Goal: Information Seeking & Learning: Learn about a topic

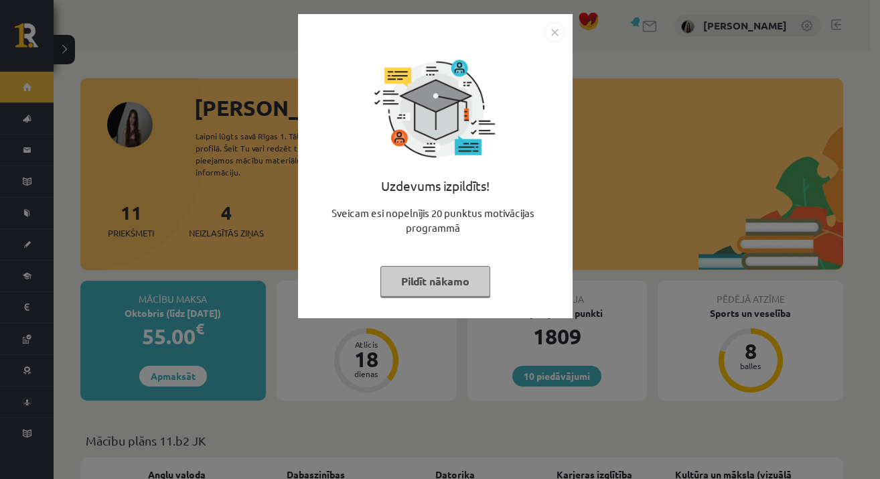
click at [553, 30] on img "Close" at bounding box center [554, 32] width 20 height 20
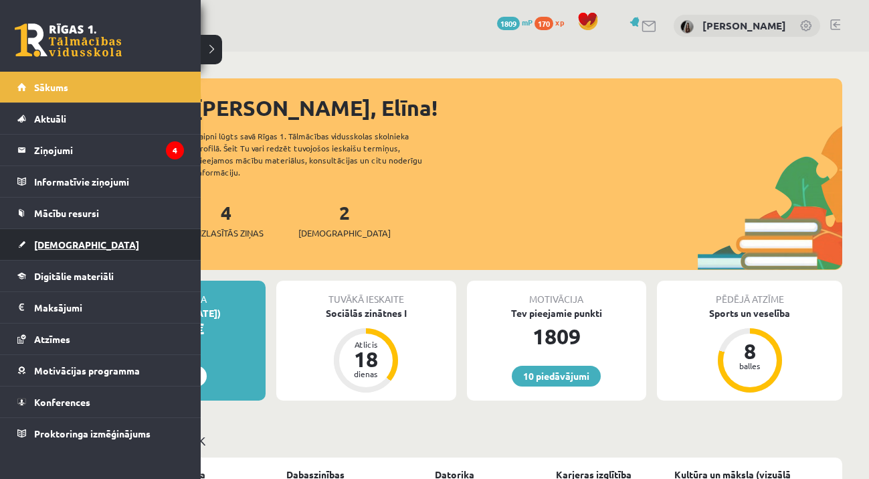
click at [42, 249] on span "[DEMOGRAPHIC_DATA]" at bounding box center [86, 244] width 105 height 12
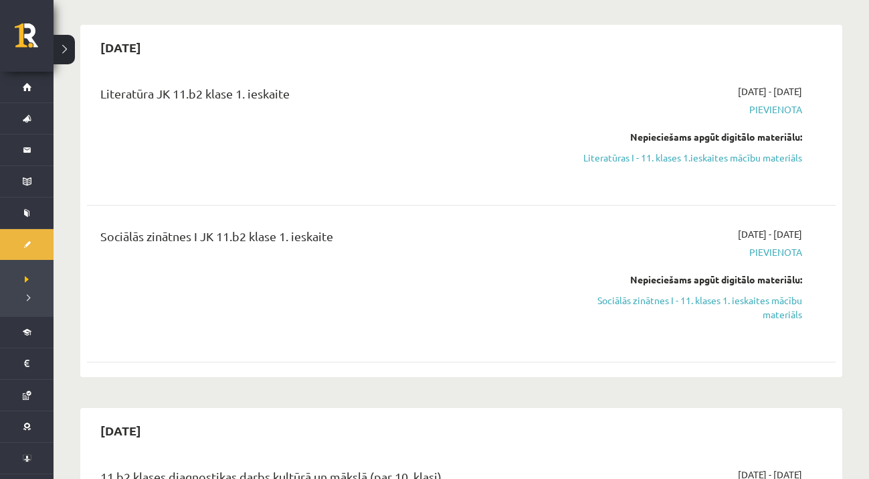
scroll to position [297, 0]
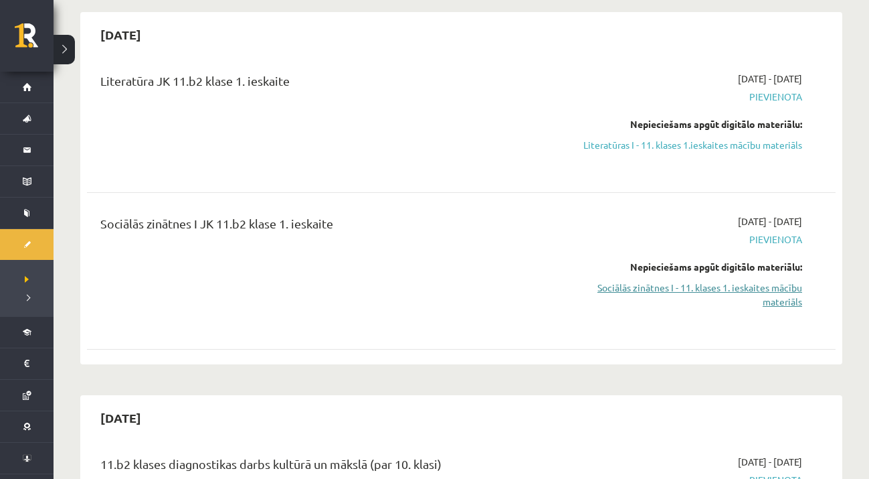
click at [675, 291] on link "Sociālās zinātnes I - 11. klases 1. ieskaites mācību materiāls" at bounding box center [692, 294] width 221 height 28
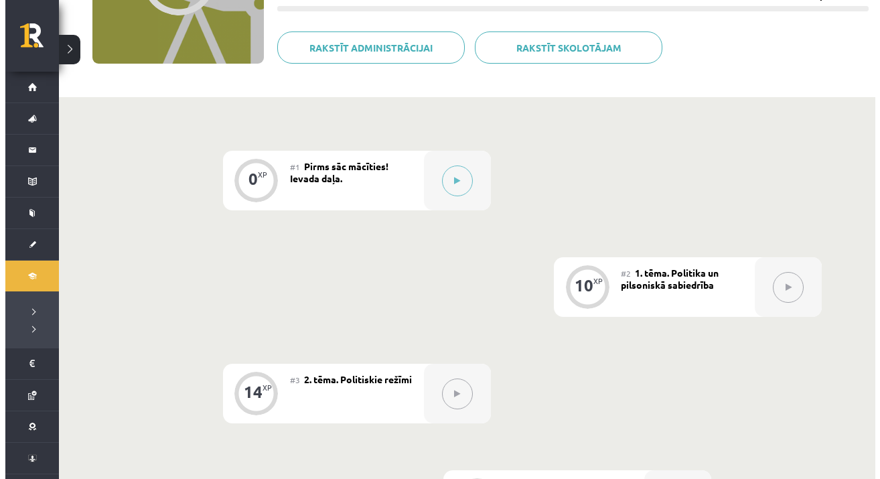
scroll to position [226, 0]
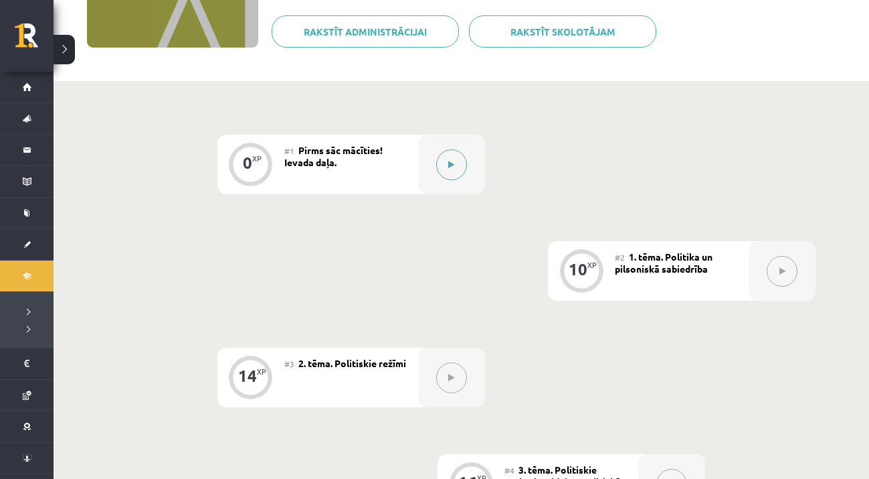
click at [440, 155] on button at bounding box center [451, 164] width 31 height 31
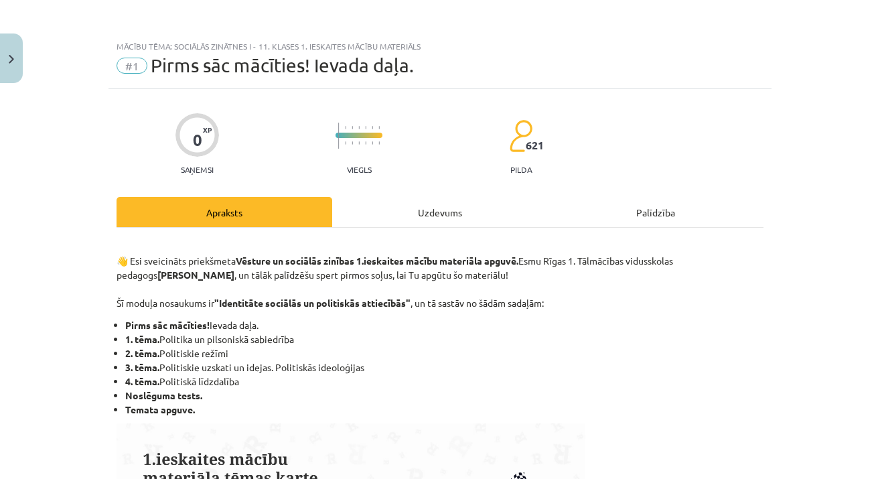
click at [430, 210] on div "Uzdevums" at bounding box center [440, 212] width 216 height 30
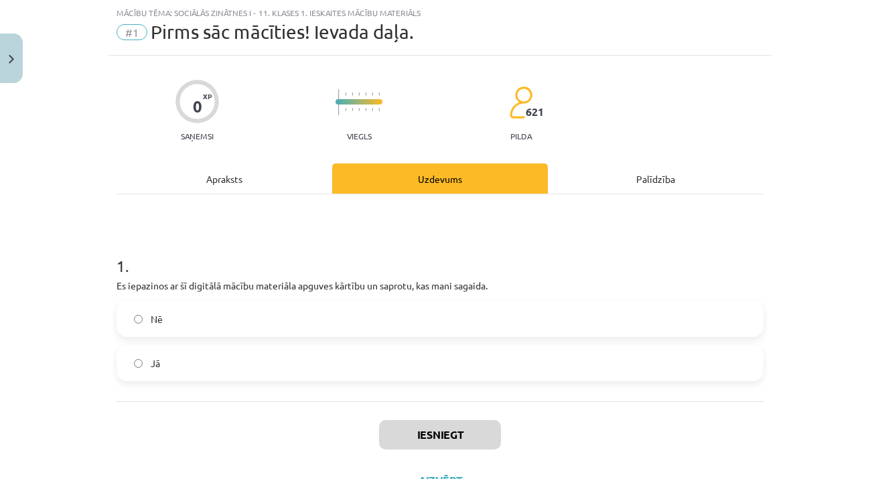
click at [214, 357] on label "Jā" at bounding box center [440, 362] width 644 height 33
click at [396, 435] on button "Iesniegt" at bounding box center [440, 434] width 122 height 29
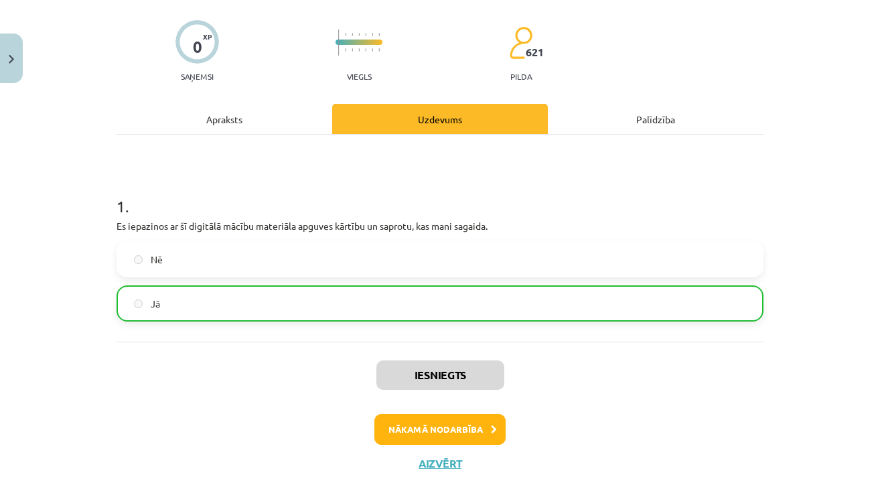
click at [430, 429] on button "Nākamā nodarbība" at bounding box center [439, 429] width 131 height 31
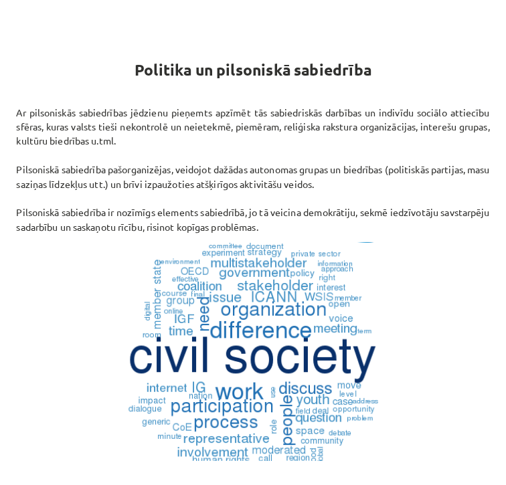
scroll to position [185, 0]
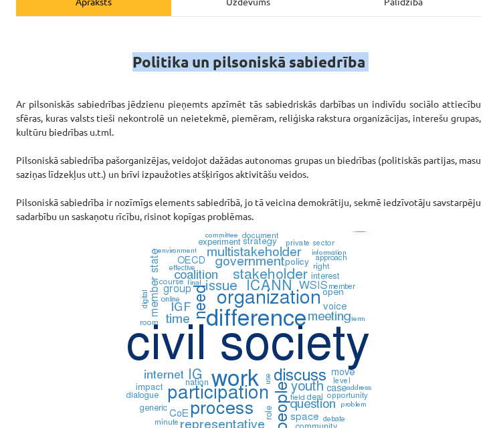
drag, startPoint x: 122, startPoint y: 60, endPoint x: 382, endPoint y: 74, distance: 260.1
copy div "Politika un pilsoniskā sabiedrība"
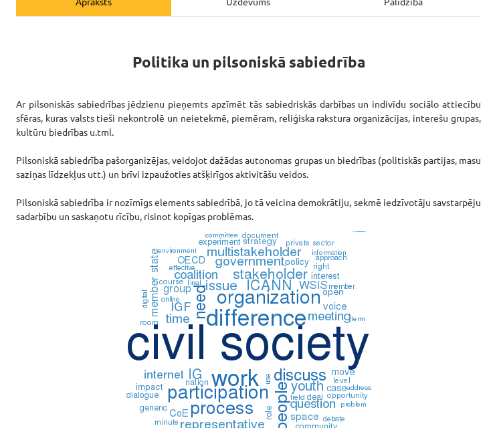
click at [388, 258] on p at bounding box center [248, 351] width 465 height 239
click at [343, 250] on img at bounding box center [248, 351] width 261 height 239
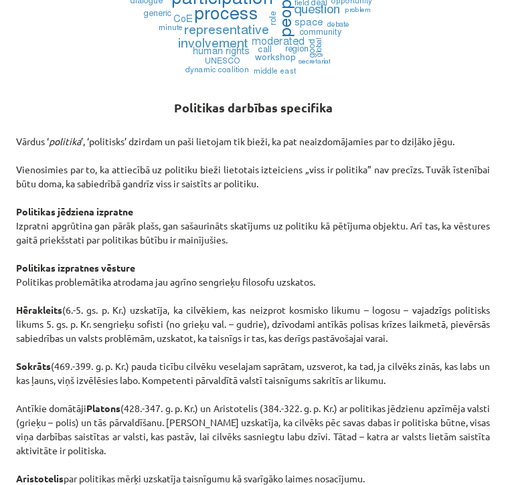
scroll to position [588, 0]
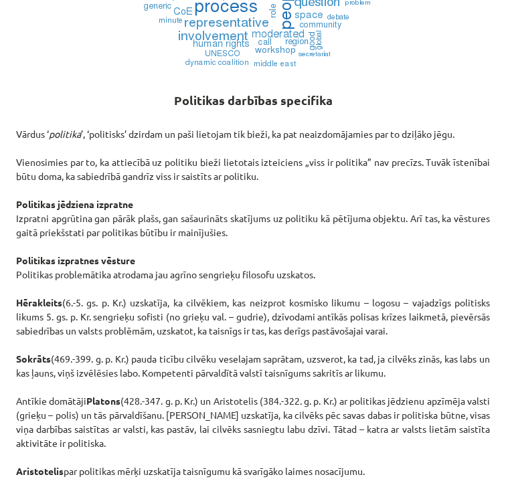
drag, startPoint x: 17, startPoint y: 216, endPoint x: 270, endPoint y: 230, distance: 254.1
click at [270, 230] on p "Vārdus ‘ politika ’, ‘politisks’ dzirdam un paši lietojam tik bieži, ka pat nea…" at bounding box center [253, 436] width 474 height 647
copy p "Izpratni apgrūtina gan pārāk plašs, gan sašaurināts skatījums uz politiku kā pē…"
click at [396, 258] on p "Vārdus ‘ politika ’, ‘politisks’ dzirdam un paši lietojam tik bieži, ka pat nea…" at bounding box center [253, 436] width 474 height 647
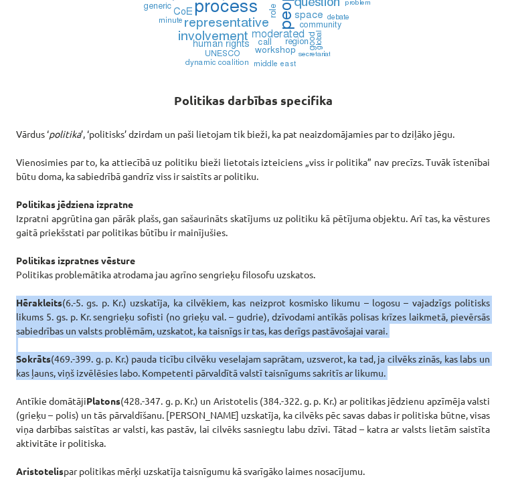
drag, startPoint x: 15, startPoint y: 299, endPoint x: 398, endPoint y: 384, distance: 392.9
copy p "Hērakleits (6.-5. gs. p. Kr.) uzskatīja, ka cilvēkiem, kas neizprot kosmisko li…"
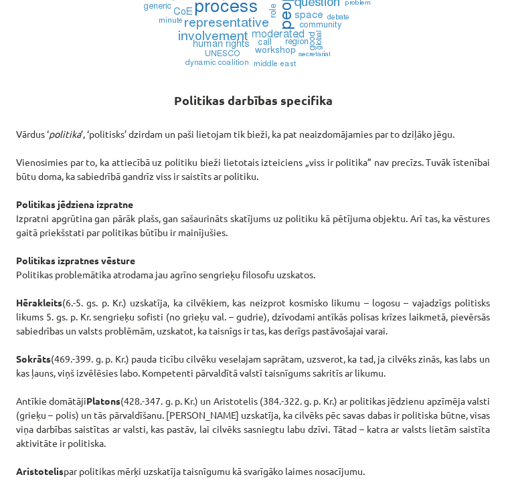
drag, startPoint x: 484, startPoint y: 398, endPoint x: 306, endPoint y: 387, distance: 178.4
click at [306, 387] on p "Vārdus ‘ politika ’, ‘politisks’ dzirdam un paši lietojam tik bieži, ka pat nea…" at bounding box center [253, 436] width 474 height 647
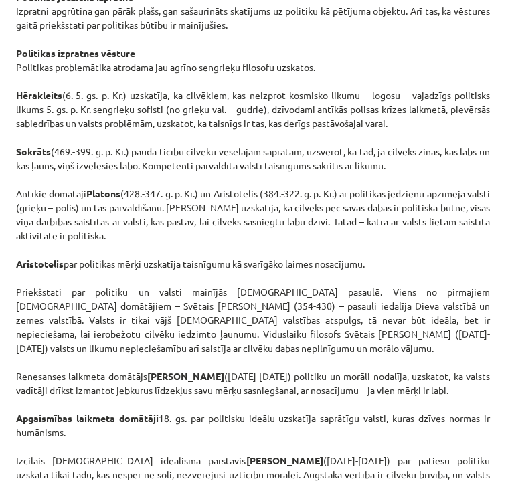
scroll to position [760, 0]
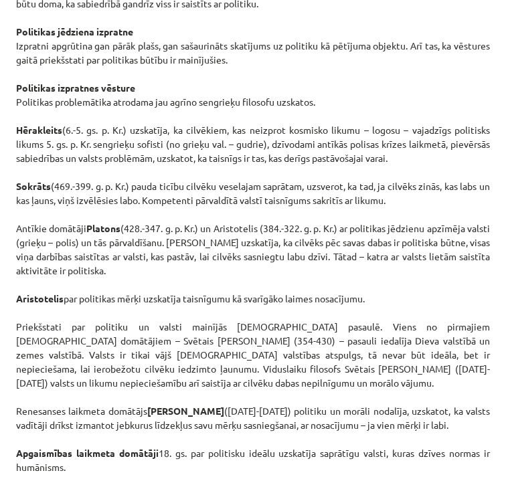
click at [443, 199] on p "Vārdus ‘ politika ’, ‘politisks’ dzirdam un paši lietojam tik bieži, ka pat nea…" at bounding box center [253, 263] width 474 height 647
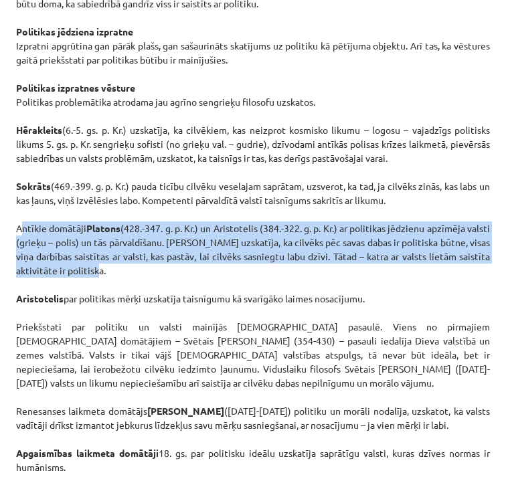
drag, startPoint x: 8, startPoint y: 228, endPoint x: 145, endPoint y: 271, distance: 144.0
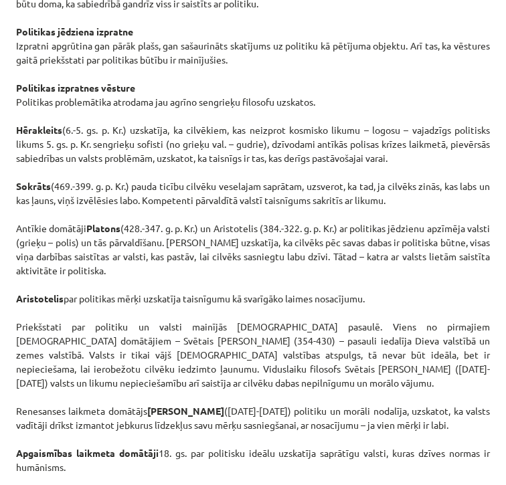
click at [165, 278] on p "Vārdus ‘ politika ’, ‘politisks’ dzirdam un paši lietojam tik bieži, ka pat nea…" at bounding box center [253, 263] width 474 height 647
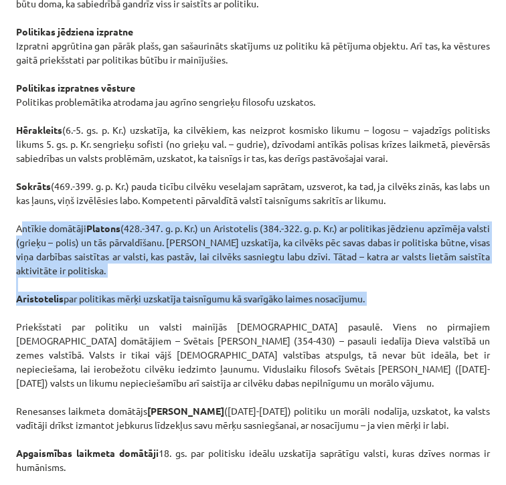
drag, startPoint x: 11, startPoint y: 225, endPoint x: 361, endPoint y: 311, distance: 360.6
copy p "Antīkie domātāji Platons (428.-347. g. p. Kr.) un Aristotelis (384.-322. g. p. …"
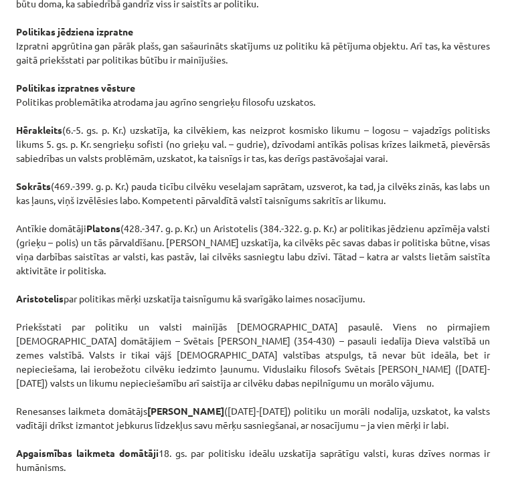
click at [371, 390] on p "Vārdus ‘ politika ’, ‘politisks’ dzirdam un paši lietojam tik bieži, ka pat nea…" at bounding box center [253, 263] width 474 height 647
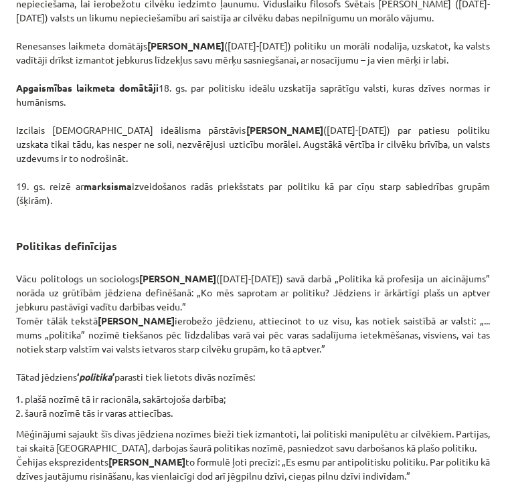
scroll to position [1153, 0]
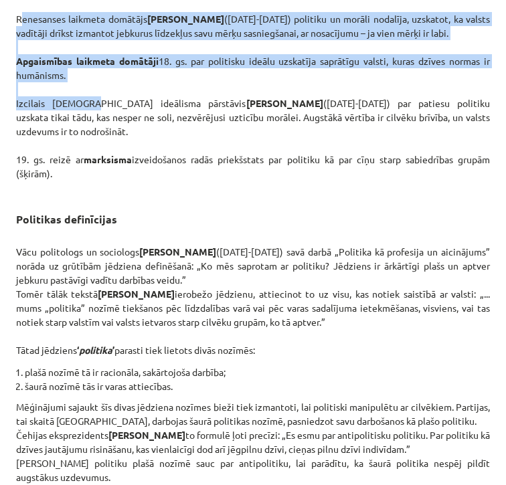
drag, startPoint x: 15, startPoint y: 15, endPoint x: 76, endPoint y: 96, distance: 101.3
click at [76, 96] on div "10 XP Saņemsi Sarežģīts 621 pilda Apraksts Uzdevums Palīdzība Politika un pilso…" at bounding box center [253, 269] width 490 height 2717
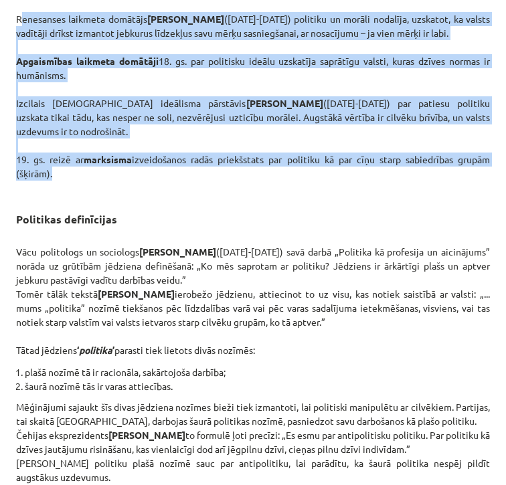
drag, startPoint x: 16, startPoint y: 19, endPoint x: 80, endPoint y: 172, distance: 165.9
copy p "Renesanses laikmeta domātājs Nikolo Makjavelli (1469-1527) politiku un morāli n…"
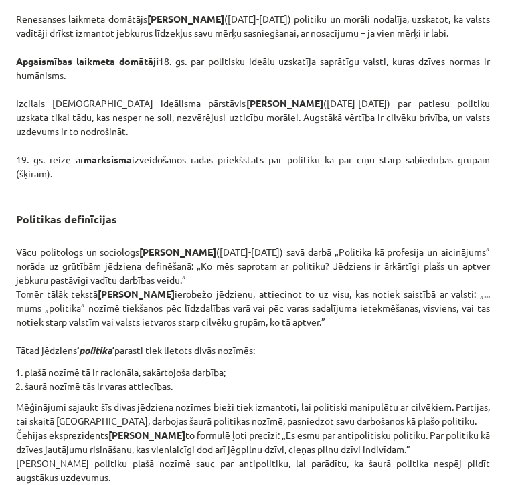
click at [328, 207] on h3 "Politikas definīcijas" at bounding box center [253, 215] width 474 height 25
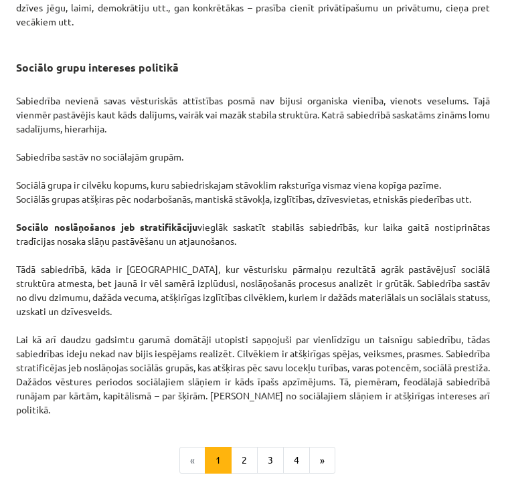
scroll to position [2301, 0]
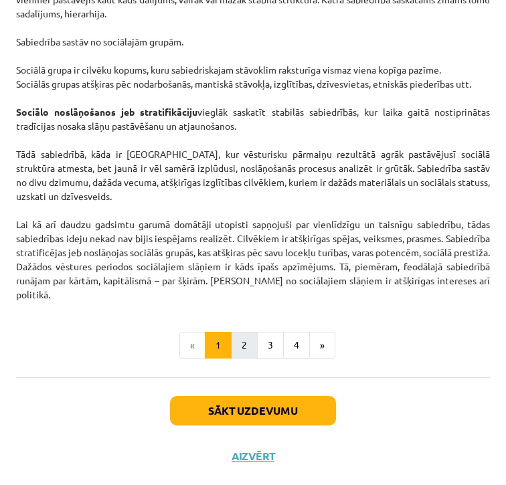
click at [240, 347] on button "2" at bounding box center [244, 345] width 27 height 27
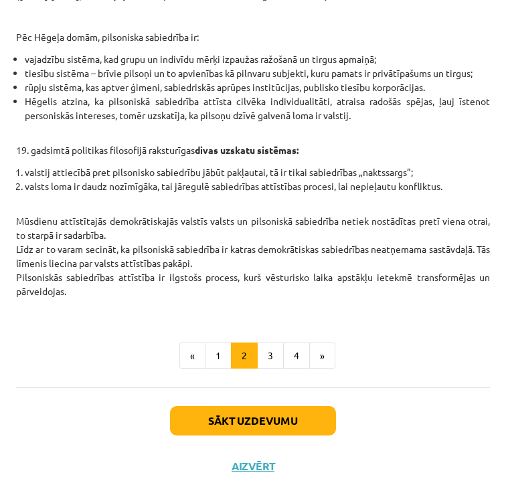
scroll to position [594, 0]
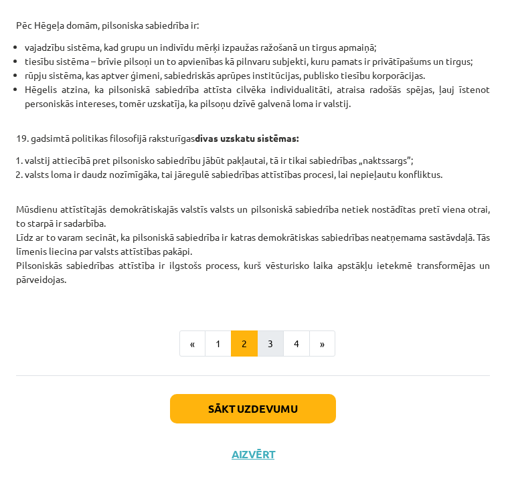
click at [259, 342] on button "3" at bounding box center [270, 344] width 27 height 27
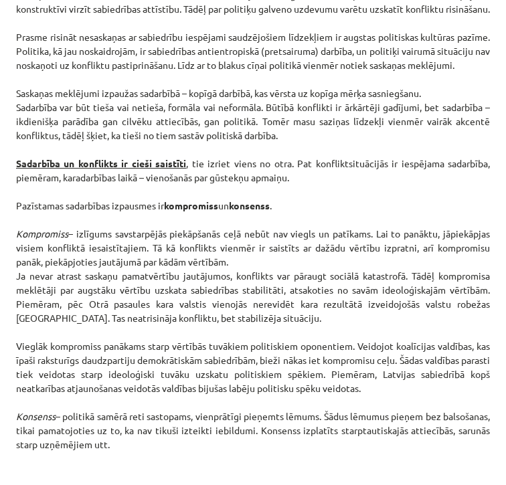
scroll to position [2035, 0]
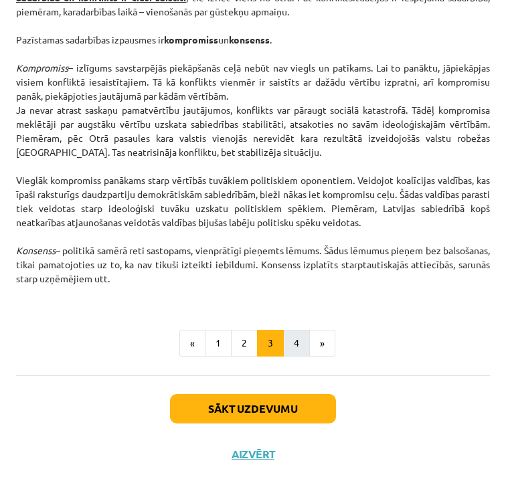
click at [287, 341] on button "4" at bounding box center [296, 343] width 27 height 27
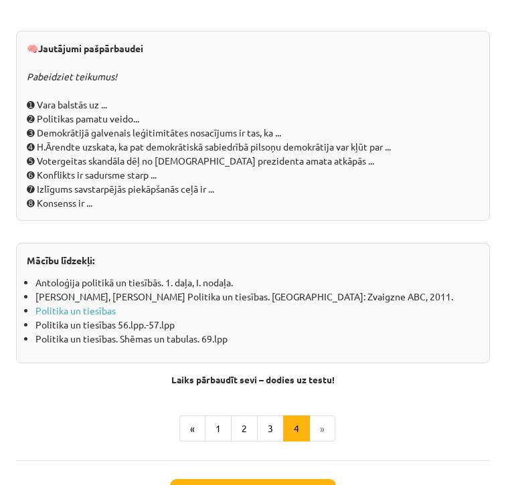
scroll to position [1655, 0]
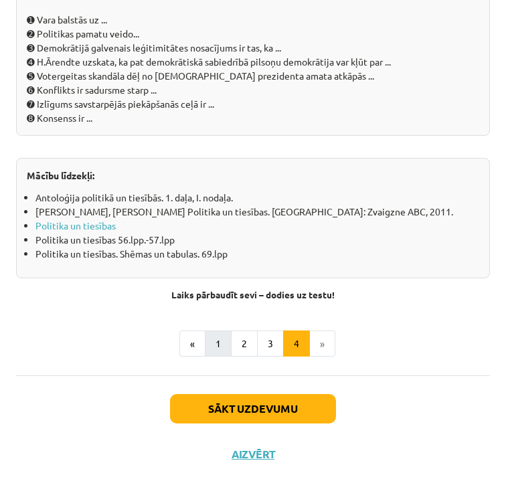
click at [210, 349] on button "1" at bounding box center [218, 344] width 27 height 27
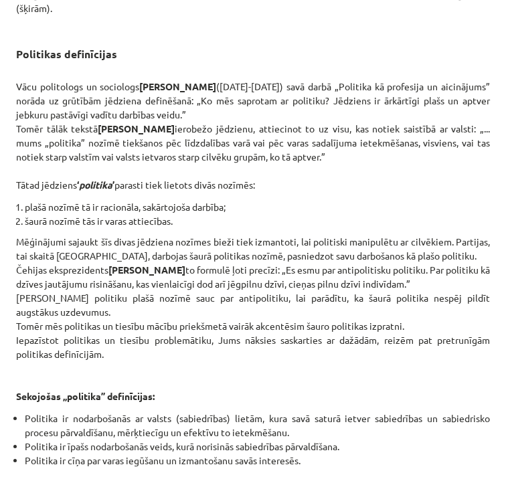
scroll to position [1360, 0]
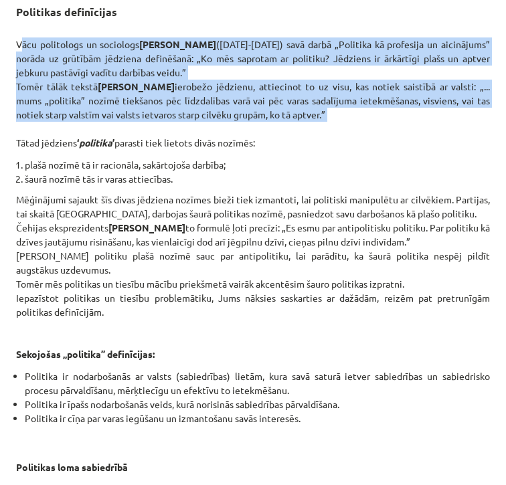
drag, startPoint x: 11, startPoint y: 38, endPoint x: 313, endPoint y: 121, distance: 313.7
click at [313, 121] on div "10 XP Saņemsi Sarežģīts 621 pilda Apraksts Uzdevums Palīdzība Politika un pilso…" at bounding box center [253, 61] width 490 height 2717
copy p "Vācu politologs un sociologs Makss Vēbers (1864-1920) savā darbā „Politika kā p…"
drag, startPoint x: 17, startPoint y: 139, endPoint x: 136, endPoint y: 311, distance: 209.3
click at [136, 311] on div "Politika un pilsoniskā sabiedrība Ar pilsoniskās sabiedrības jēdzienu pieņemts …" at bounding box center [253, 48] width 474 height 2389
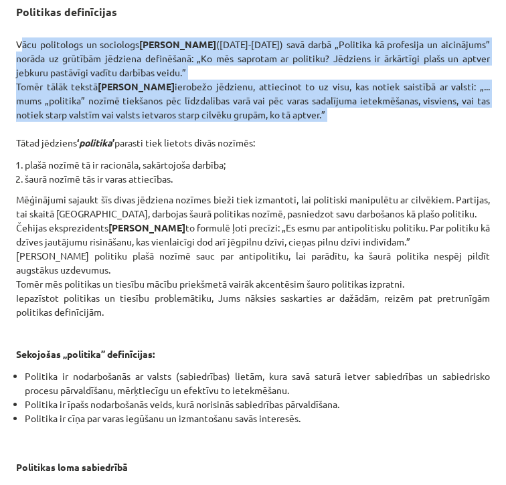
copy div "Tātad jēdziens ‘ politika ’ parasti tiek lietots divās nozīmēs: plašā nozīmē tā…"
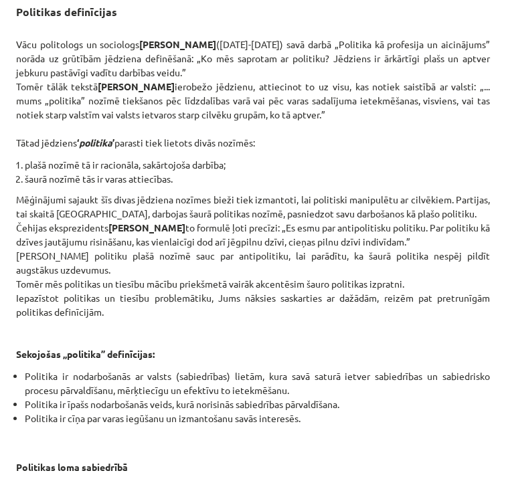
click at [446, 325] on p "Mēģinājumi sajaukt šīs divas jēdziena nozīmes bieži tiek izmantoti, lai politis…" at bounding box center [253, 277] width 474 height 169
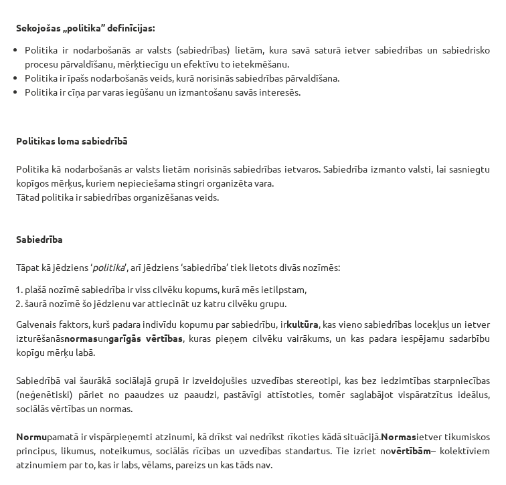
scroll to position [1687, 0]
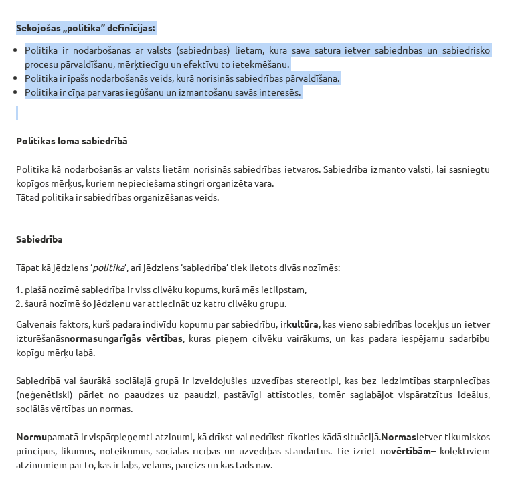
drag, startPoint x: 11, startPoint y: 23, endPoint x: 268, endPoint y: 101, distance: 268.7
copy div "Sekojošas „politika” definīcijas: Politika ir nodarbošanās ar valsts (sabiedrīb…"
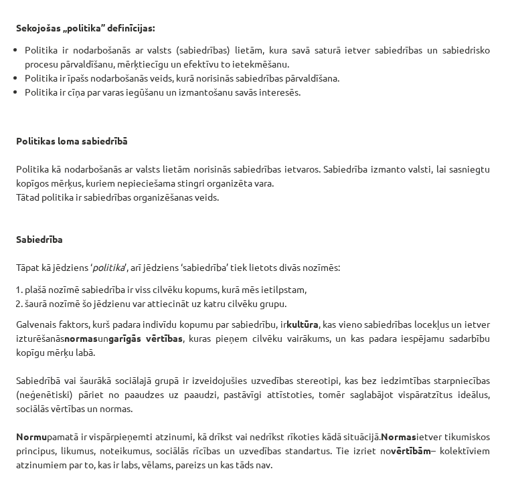
click at [347, 152] on p "Politikas loma sabiedrībā Politika kā nodarbošanās ar valsts lietām norisinās s…" at bounding box center [253, 190] width 474 height 169
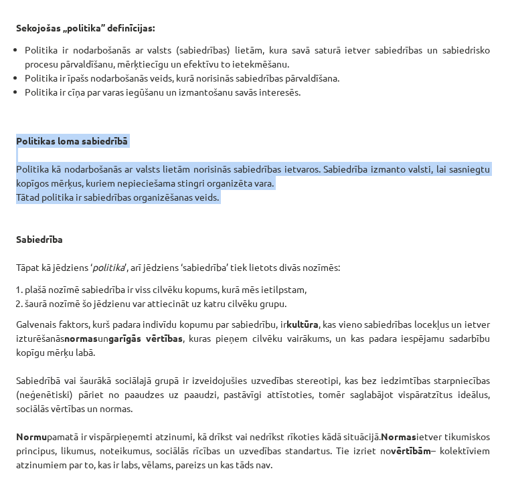
drag, startPoint x: 9, startPoint y: 136, endPoint x: 231, endPoint y: 204, distance: 231.8
copy p "Politikas loma sabiedrībā Politika kā nodarbošanās ar valsts lietām norisinās s…"
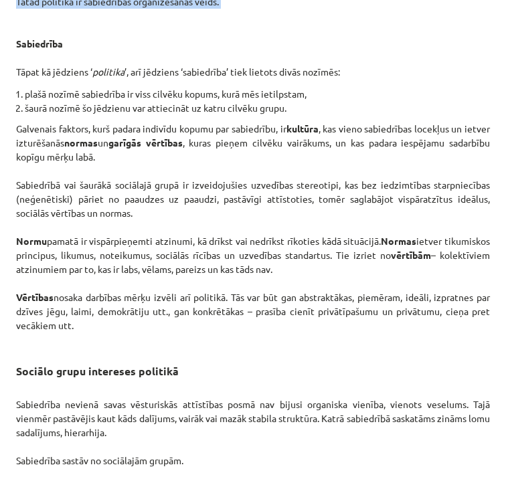
scroll to position [1890, 0]
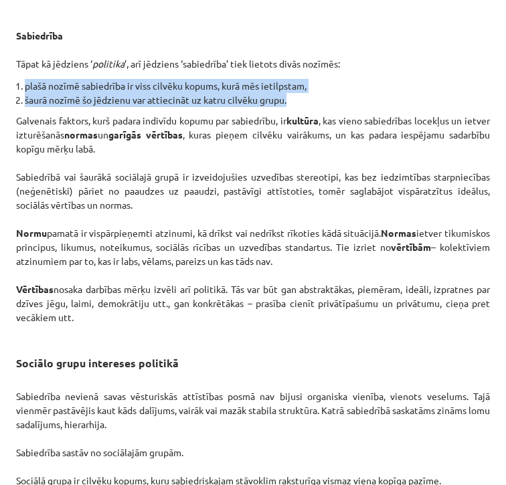
drag, startPoint x: 9, startPoint y: 79, endPoint x: 293, endPoint y: 98, distance: 284.5
copy ol "plašā nozīmē sabiedrība ir viss cilvēku kopums, kurā mēs ietilpstam, šaurā nozī…"
click at [169, 151] on p "Galvenais faktors, kurš padara indivīdu kopumu par sabiedrību, ir kultūra , kas…" at bounding box center [253, 226] width 474 height 225
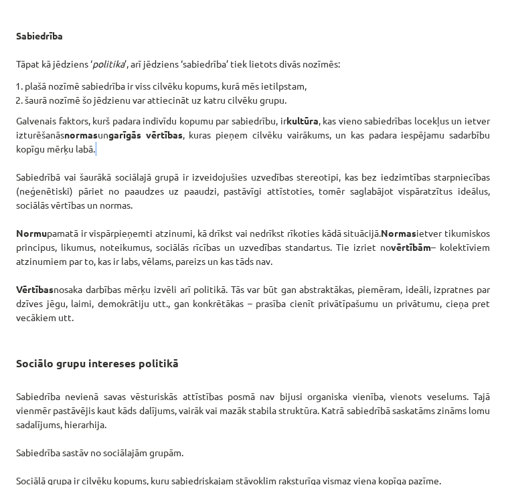
click at [169, 151] on p "Galvenais faktors, kurš padara indivīdu kopumu par sabiedrību, ir kultūra , kas…" at bounding box center [253, 226] width 474 height 225
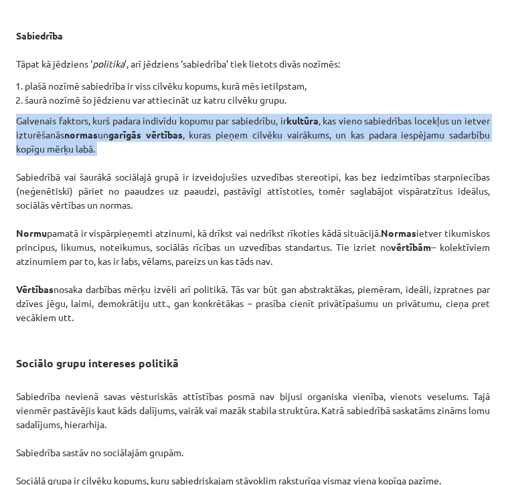
drag, startPoint x: 15, startPoint y: 118, endPoint x: 185, endPoint y: 154, distance: 173.7
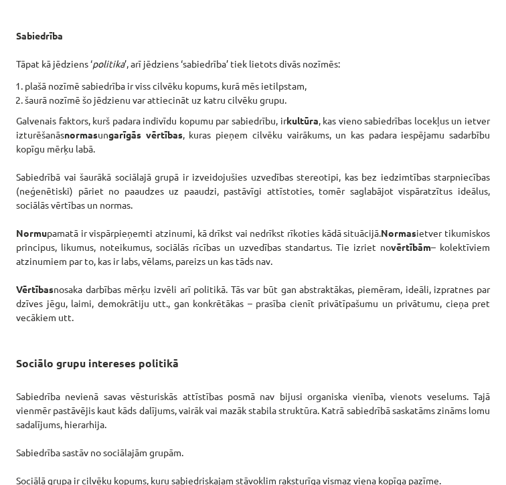
drag, startPoint x: 11, startPoint y: 175, endPoint x: 152, endPoint y: 205, distance: 143.8
click at [331, 353] on h3 "Sociālo grupu intereses politikā" at bounding box center [253, 359] width 474 height 25
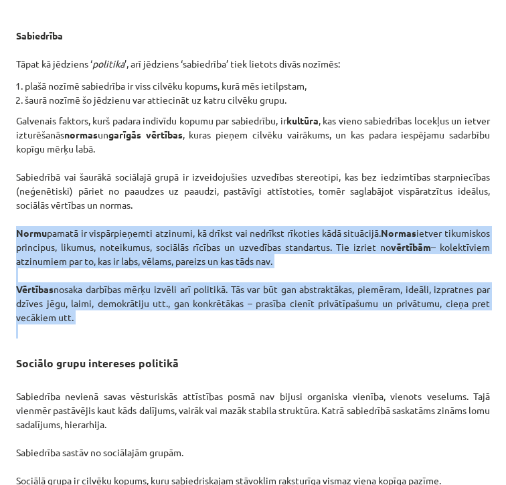
drag, startPoint x: 13, startPoint y: 229, endPoint x: 105, endPoint y: 325, distance: 132.6
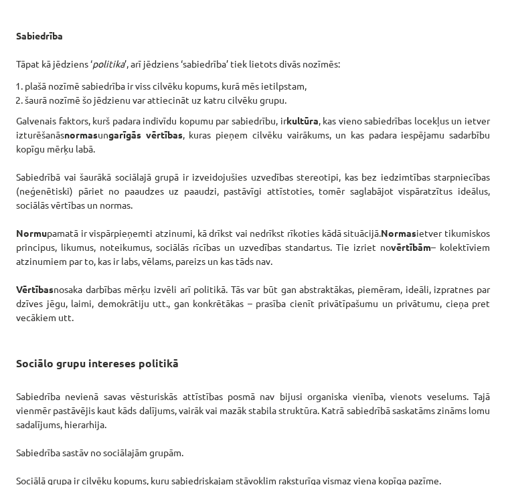
drag, startPoint x: 493, startPoint y: 378, endPoint x: 491, endPoint y: 430, distance: 52.9
click at [491, 430] on div "Mācību tēma: Sociālās zinātnes i - 11. klases 1. ieskaites mācību materiāls #2 …" at bounding box center [253, 242] width 506 height 485
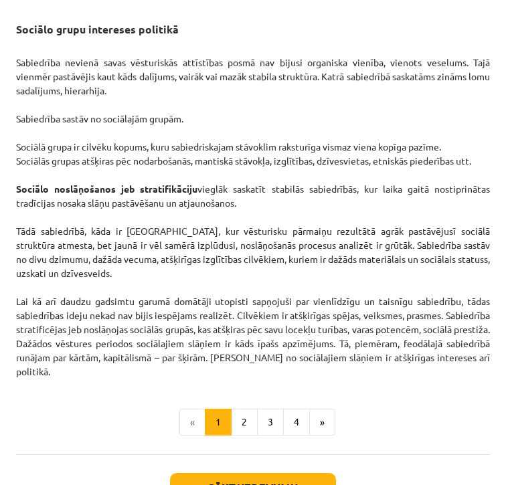
scroll to position [2217, 0]
